Goal: Communication & Community: Answer question/provide support

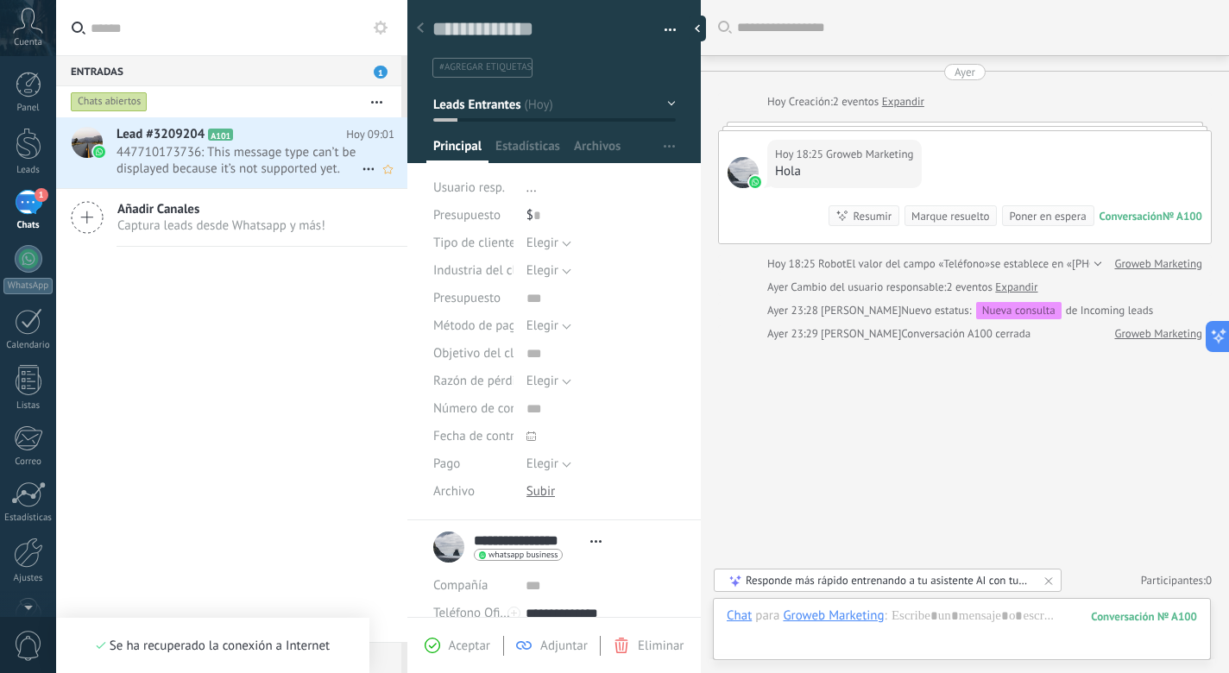
click at [217, 160] on div "Lead #3209204 A101 Hoy 09:01 447710173736: This message type can’t be displayed…" at bounding box center [231, 379] width 351 height 525
click at [217, 160] on span "447710173736: This message type can’t be displayed because it’s not supported y…" at bounding box center [238, 160] width 245 height 33
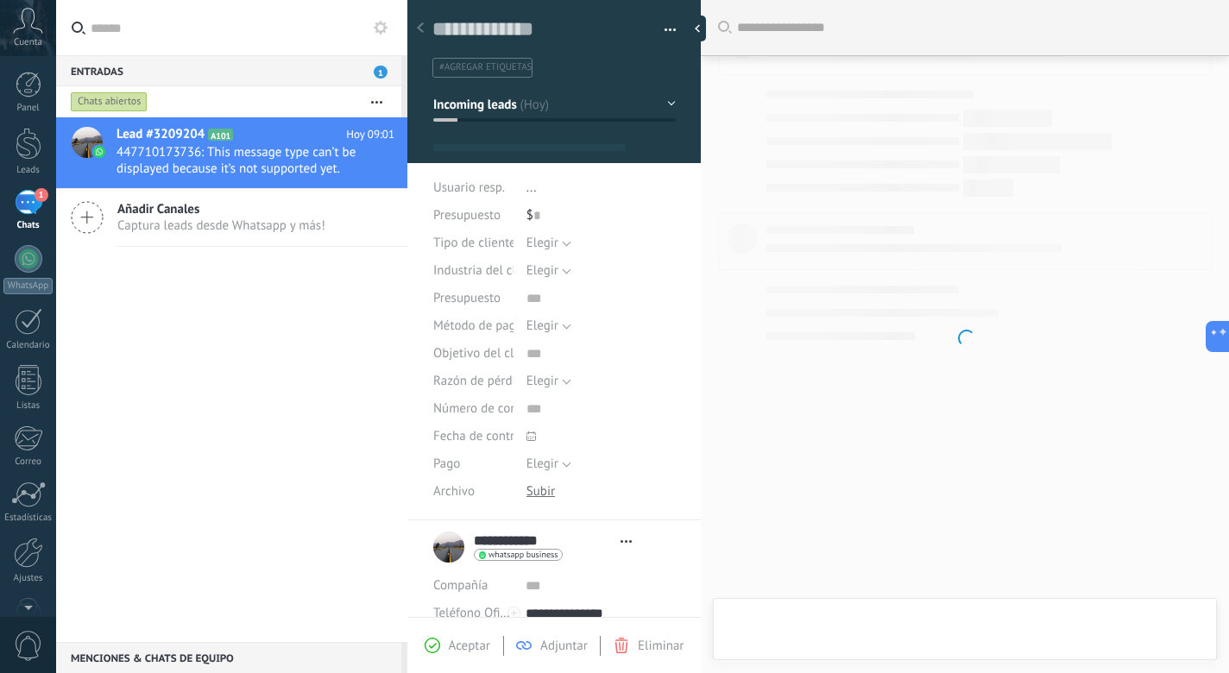
scroll to position [26, 0]
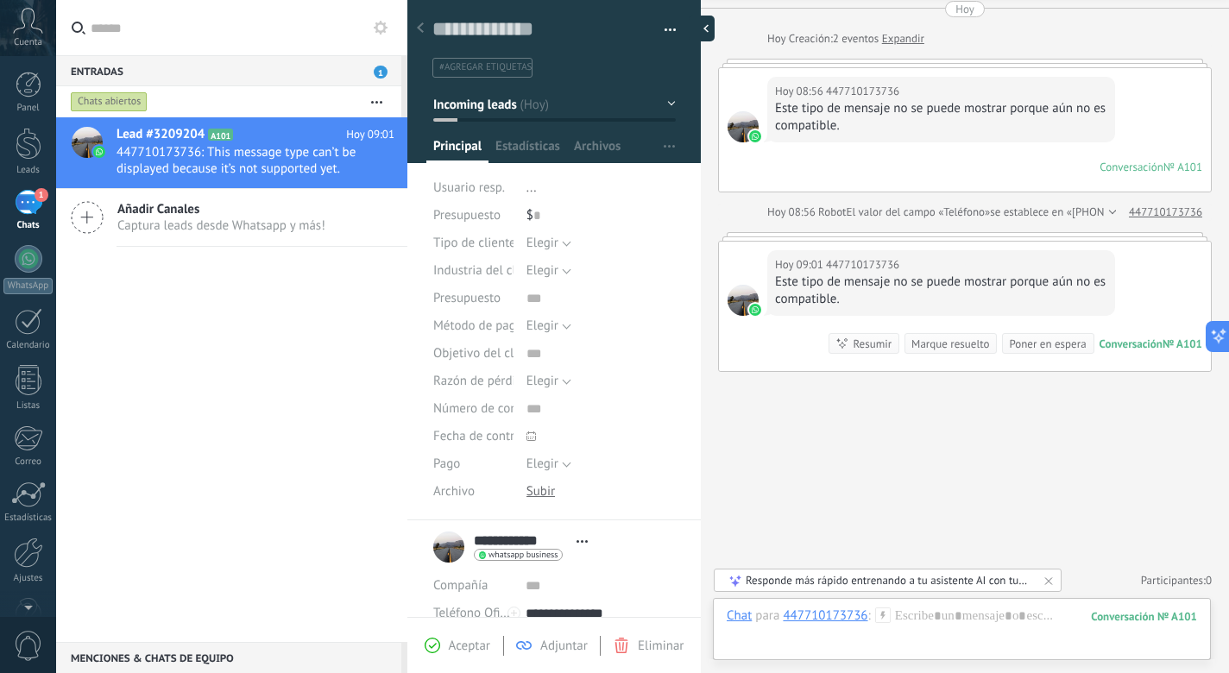
click at [695, 30] on div at bounding box center [702, 29] width 26 height 26
type textarea "**********"
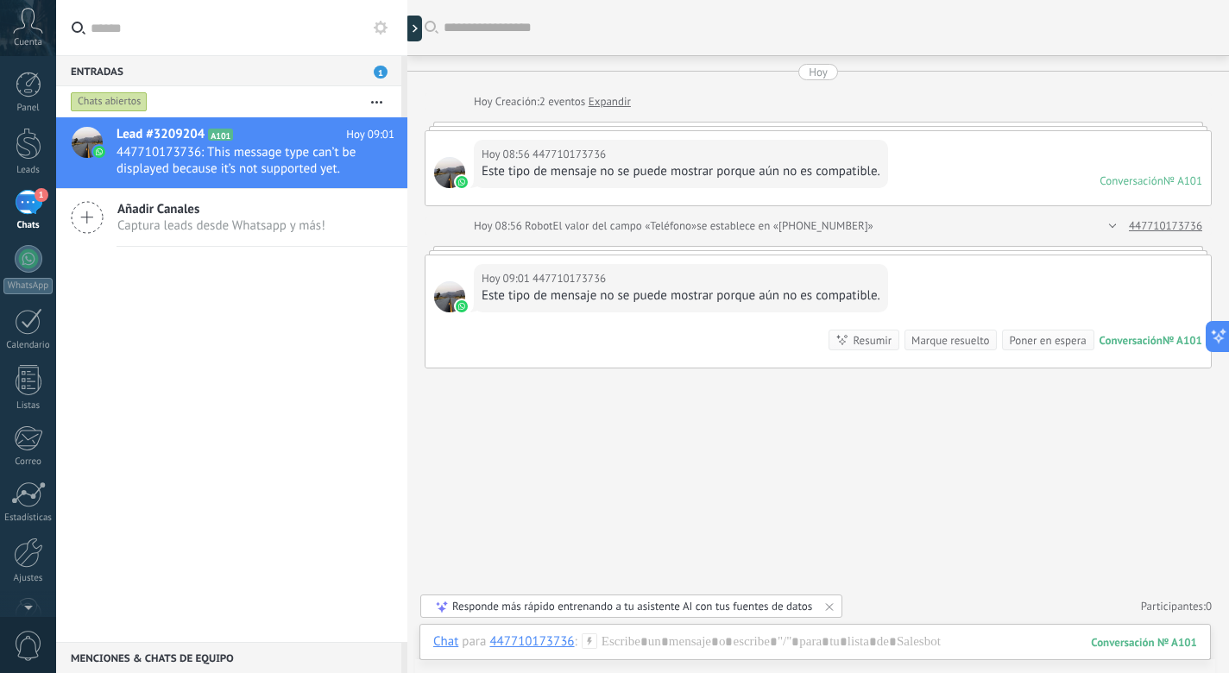
click at [584, 295] on div "Este tipo de mensaje no se puede mostrar porque aún no es compatible." at bounding box center [680, 295] width 399 height 17
click at [795, 309] on div "Hoy 09:01 447710173736 Este tipo de mensaje no se puede mostrar porque aún no e…" at bounding box center [681, 288] width 414 height 48
click at [766, 290] on div "Este tipo de mensaje no se puede mostrar porque aún no es compatible." at bounding box center [680, 295] width 399 height 17
click at [605, 299] on div "Este tipo de mensaje no se puede mostrar porque aún no es compatible." at bounding box center [680, 295] width 399 height 17
click at [537, 150] on span "447710173736" at bounding box center [568, 154] width 73 height 17
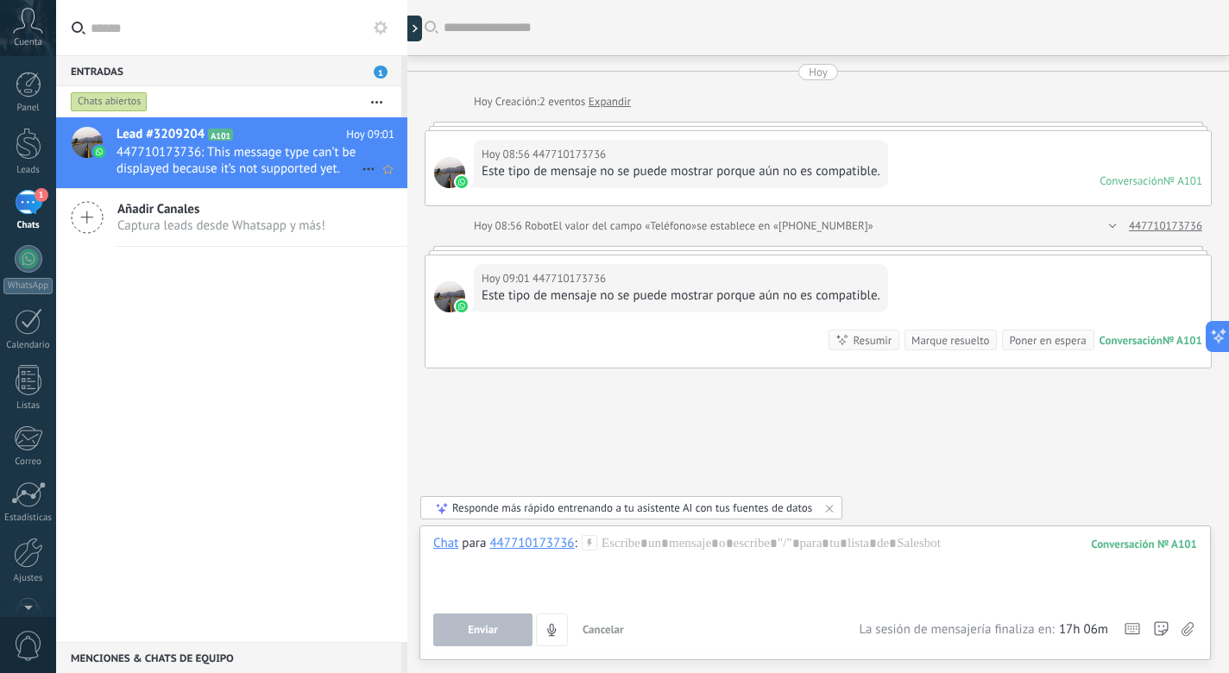
click at [274, 160] on span "447710173736: This message type can’t be displayed because it’s not supported y…" at bounding box center [238, 160] width 245 height 33
